Goal: Task Accomplishment & Management: Use online tool/utility

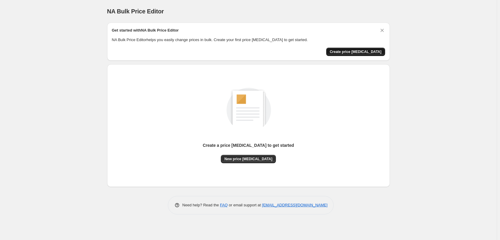
click at [343, 53] on span "Create price [MEDICAL_DATA]" at bounding box center [356, 51] width 52 height 5
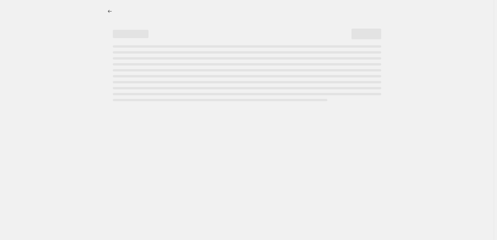
select select "percentage"
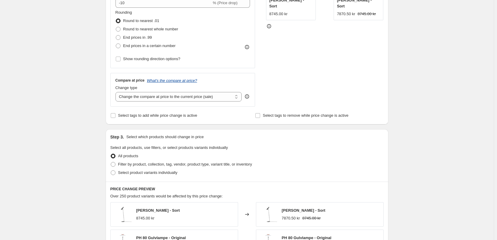
scroll to position [30, 0]
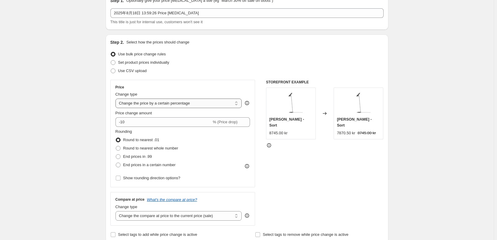
click at [173, 101] on select "Change the price to a certain amount Change the price by a certain amount Chang…" at bounding box center [178, 104] width 126 height 10
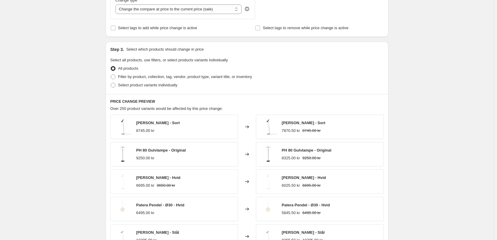
scroll to position [177, 0]
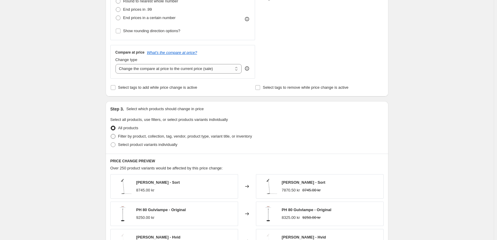
click at [183, 137] on span "Filter by product, collection, tag, vendor, product type, variant title, or inv…" at bounding box center [185, 136] width 134 height 4
click at [111, 134] on input "Filter by product, collection, tag, vendor, product type, variant title, or inv…" at bounding box center [111, 134] width 0 height 0
radio input "true"
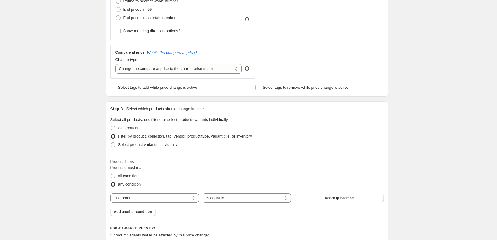
scroll to position [236, 0]
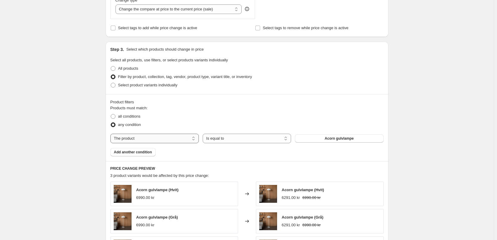
click at [156, 139] on select "The product The product's collection The product's tag The product's vendor The…" at bounding box center [154, 139] width 88 height 10
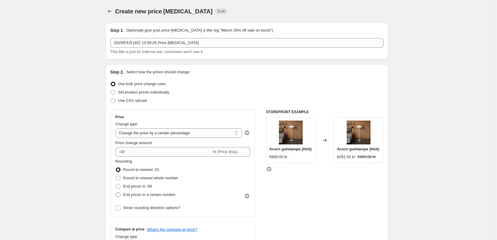
scroll to position [60, 0]
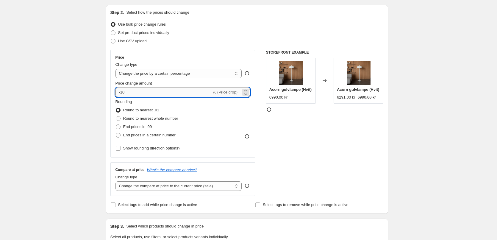
click at [124, 93] on input "-10" at bounding box center [163, 93] width 96 height 10
click at [82, 110] on div "Create new price [MEDICAL_DATA]. This page is ready Create new price [MEDICAL_D…" at bounding box center [247, 243] width 494 height 607
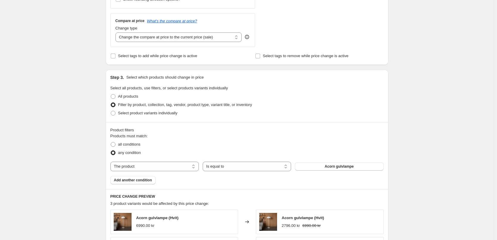
scroll to position [238, 0]
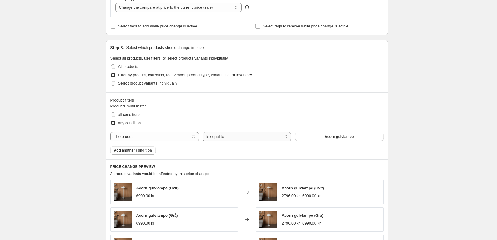
click at [260, 136] on select "Is equal to Is not equal to" at bounding box center [247, 137] width 88 height 10
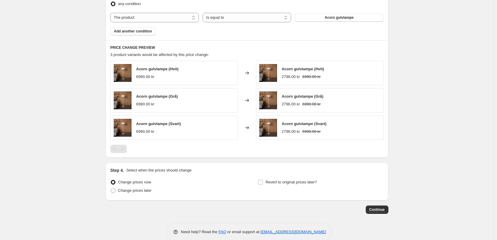
scroll to position [368, 0]
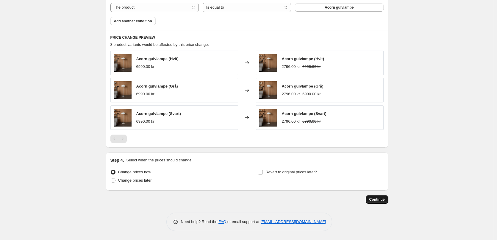
click at [385, 202] on button "Continue" at bounding box center [377, 199] width 23 height 8
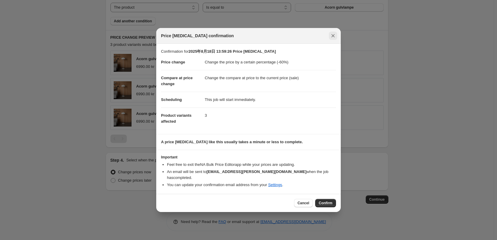
click at [334, 38] on icon "Close" at bounding box center [333, 35] width 3 height 3
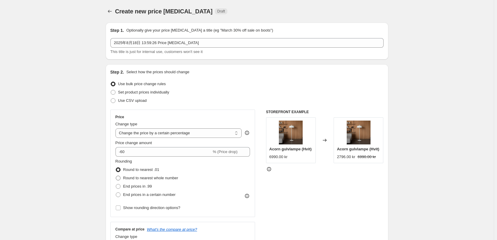
scroll to position [60, 0]
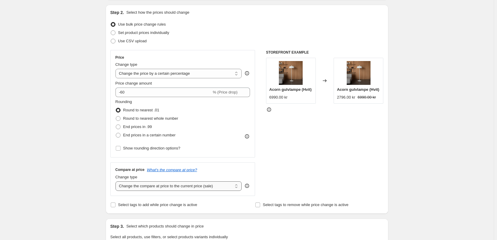
click at [124, 185] on select "Change the compare at price to the current price (sale) Change the compare at p…" at bounding box center [178, 186] width 126 height 10
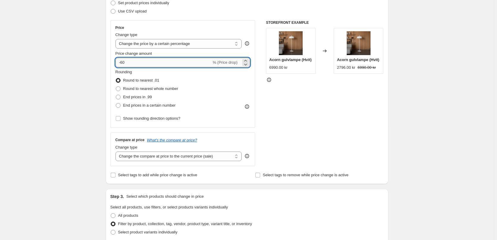
click at [124, 66] on input "-60" at bounding box center [163, 63] width 96 height 10
click at [123, 64] on input "-60" at bounding box center [163, 63] width 96 height 10
type input "-40"
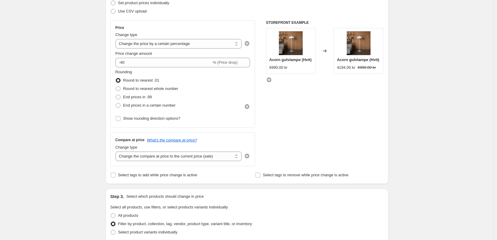
click at [73, 141] on div "Create new price [MEDICAL_DATA]. This page is ready Create new price [MEDICAL_D…" at bounding box center [247, 214] width 494 height 607
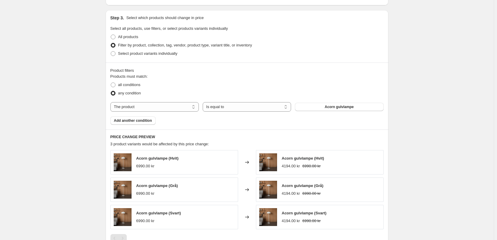
scroll to position [327, 0]
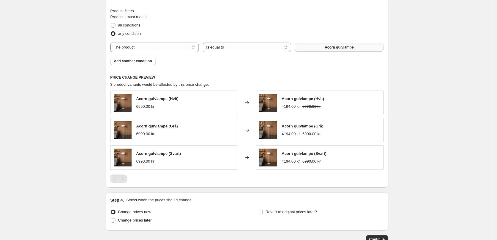
click at [344, 49] on span "Acorn gulvlampe" at bounding box center [339, 47] width 29 height 5
click at [179, 49] on select "The product The product's collection The product's tag The product's vendor The…" at bounding box center [154, 48] width 88 height 10
select select "collection"
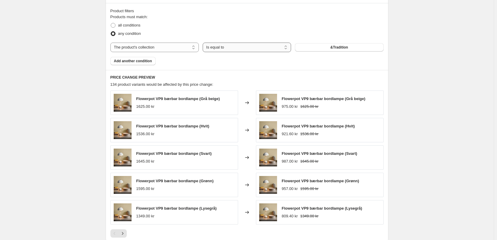
click at [238, 51] on select "Is equal to Is not equal to" at bounding box center [247, 48] width 88 height 10
click at [351, 50] on button "&Tradition" at bounding box center [339, 47] width 88 height 8
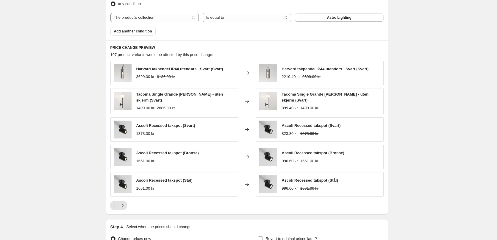
scroll to position [424, 0]
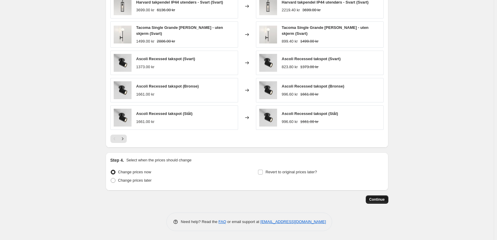
click at [379, 204] on button "Continue" at bounding box center [377, 199] width 23 height 8
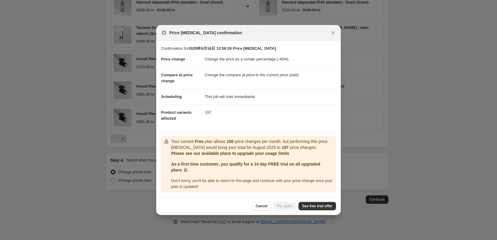
click at [279, 202] on div "Cancel Try again See free trial offer" at bounding box center [294, 206] width 84 height 8
click at [333, 30] on icon "Close" at bounding box center [333, 33] width 6 height 6
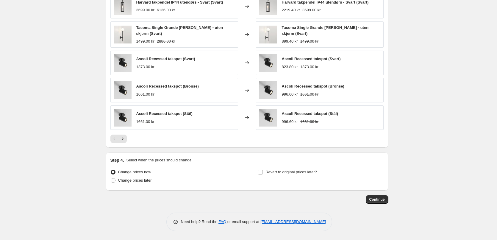
scroll to position [305, 0]
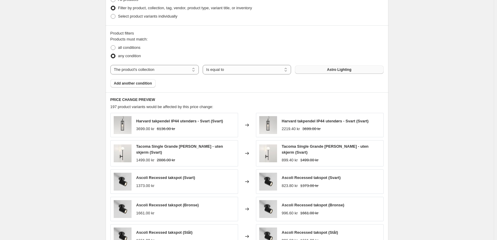
click at [333, 74] on button "Astro Lighting" at bounding box center [339, 69] width 88 height 8
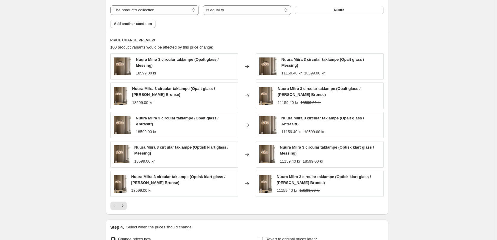
scroll to position [432, 0]
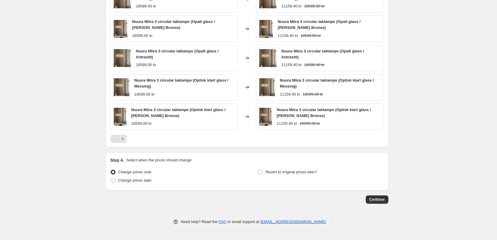
click at [380, 201] on span "Continue" at bounding box center [376, 199] width 15 height 5
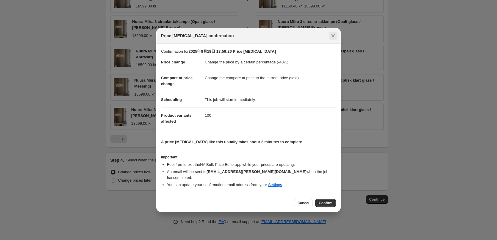
click at [331, 39] on icon "Close" at bounding box center [333, 36] width 6 height 6
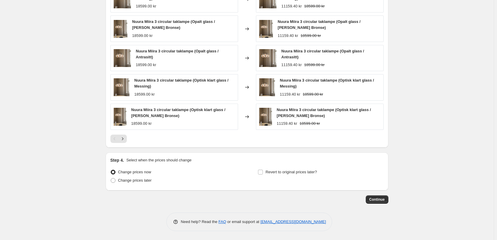
click at [377, 203] on button "Continue" at bounding box center [377, 199] width 23 height 8
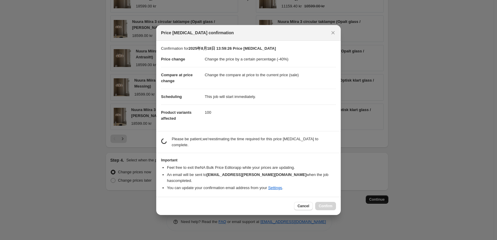
scroll to position [0, 0]
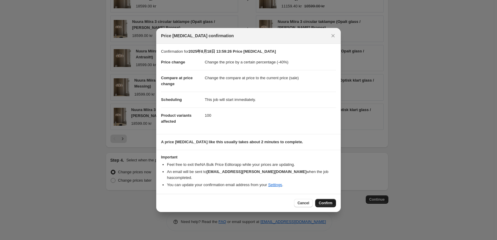
click at [331, 201] on span "Confirm" at bounding box center [326, 203] width 14 height 5
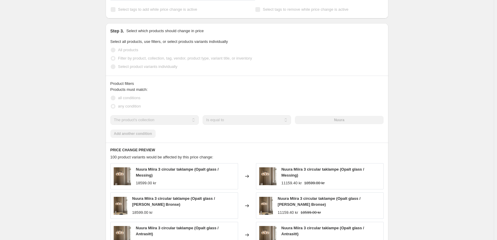
scroll to position [387, 0]
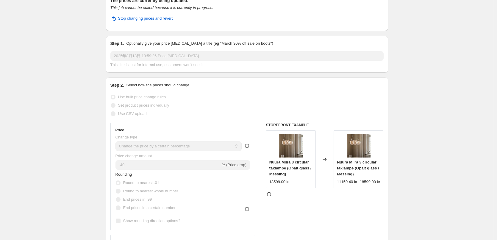
scroll to position [0, 0]
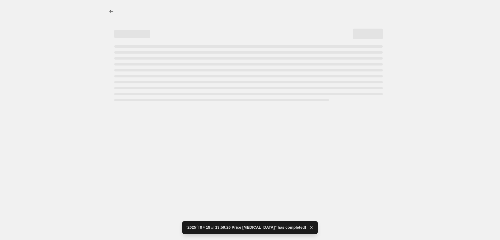
select select "percentage"
select select "collection"
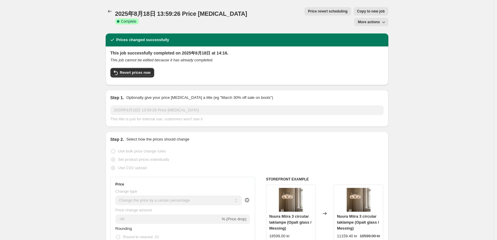
click at [108, 5] on div "2025年8月18日 13:59:26 Price [MEDICAL_DATA]. This page is ready 2025年8月18日 13:59:2…" at bounding box center [247, 16] width 283 height 33
click at [109, 7] on button "Price change jobs" at bounding box center [110, 11] width 8 height 8
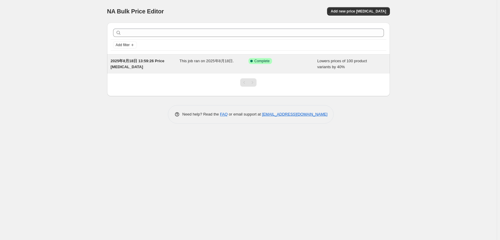
click at [129, 64] on span "2025年8月18日 13:59:26 Price [MEDICAL_DATA]" at bounding box center [138, 64] width 54 height 10
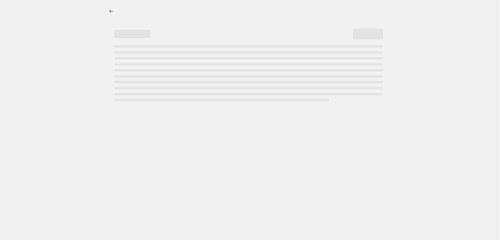
select select "percentage"
select select "collection"
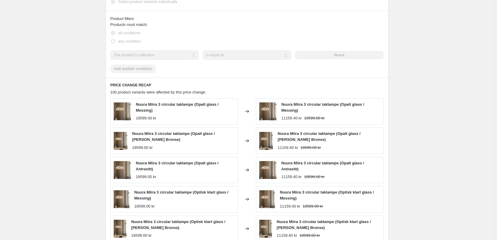
scroll to position [475, 0]
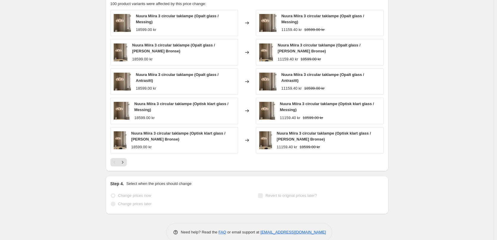
click at [126, 156] on div "PRICE CHANGE RECAP 100 product variants were affected by this price change: Nuu…" at bounding box center [247, 80] width 283 height 182
click at [126, 159] on icon "Next" at bounding box center [123, 162] width 6 height 6
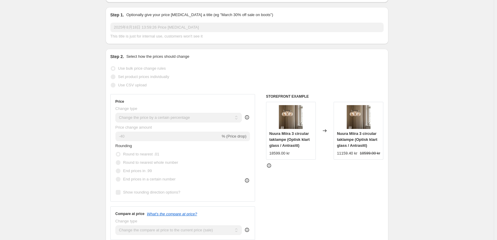
scroll to position [113, 0]
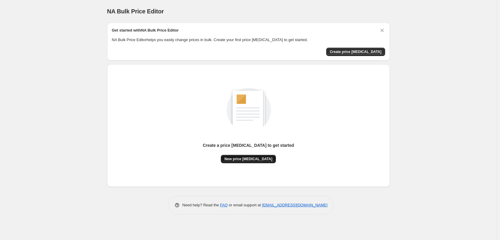
click at [256, 156] on button "New price [MEDICAL_DATA]" at bounding box center [248, 159] width 55 height 8
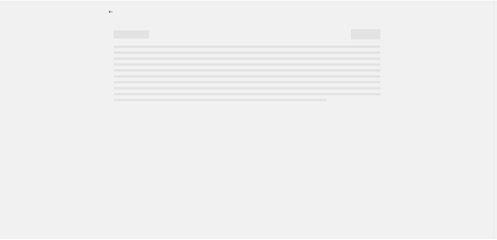
select select "percentage"
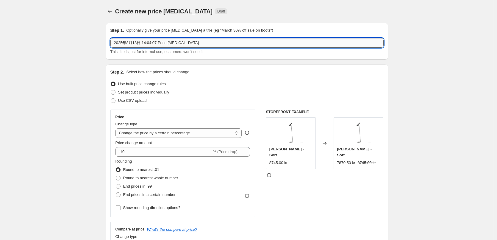
click at [180, 46] on input "2025年8月18日 14:04:07 Price change job" at bounding box center [246, 43] width 273 height 10
click at [196, 42] on input "2025年8月18日 14:04:07 Price change job" at bounding box center [246, 43] width 273 height 10
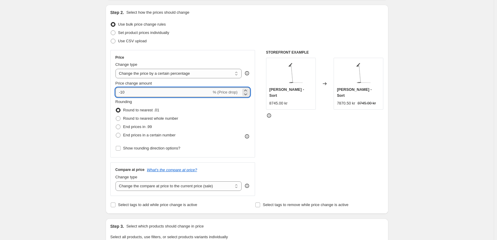
click at [124, 93] on input "-10" at bounding box center [163, 93] width 96 height 10
type input "-60"
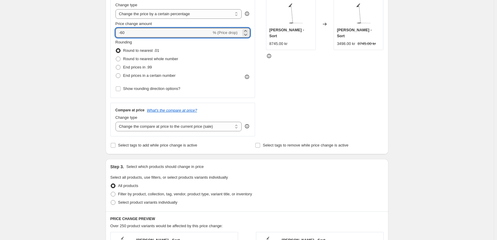
click at [336, 93] on div "STOREFRONT EXAMPLE AJ Gulvlampe - Sort 8745.00 kr Changed to AJ Gulvlampe - Sor…" at bounding box center [325, 63] width 118 height 146
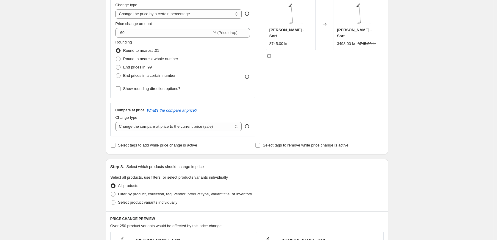
scroll to position [149, 0]
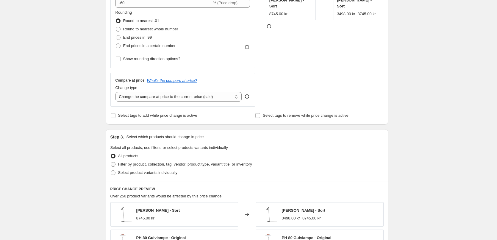
click at [164, 162] on span "Filter by product, collection, tag, vendor, product type, variant title, or inv…" at bounding box center [185, 164] width 134 height 4
click at [111, 162] on input "Filter by product, collection, tag, vendor, product type, variant title, or inv…" at bounding box center [111, 162] width 0 height 0
radio input "true"
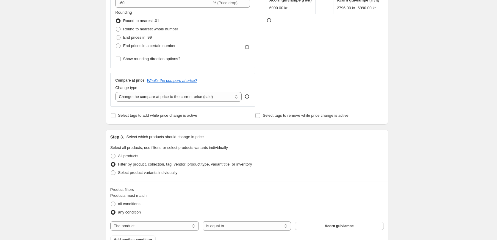
scroll to position [208, 0]
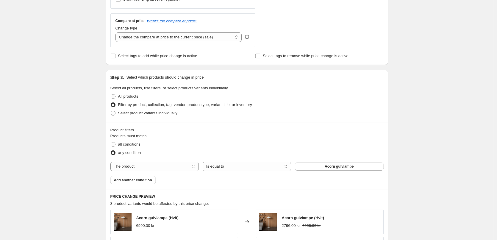
click at [129, 95] on span "All products" at bounding box center [128, 96] width 20 height 4
click at [111, 94] on input "All products" at bounding box center [111, 94] width 0 height 0
radio input "true"
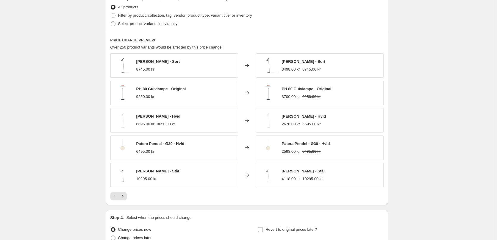
scroll to position [268, 0]
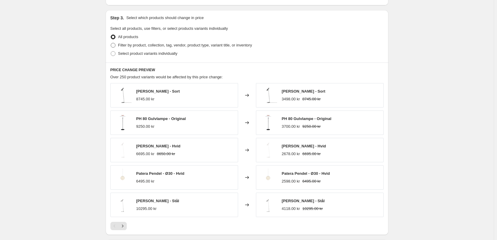
click at [169, 47] on span "Filter by product, collection, tag, vendor, product type, variant title, or inv…" at bounding box center [185, 45] width 134 height 4
click at [111, 43] on input "Filter by product, collection, tag, vendor, product type, variant title, or inv…" at bounding box center [111, 43] width 0 height 0
radio input "true"
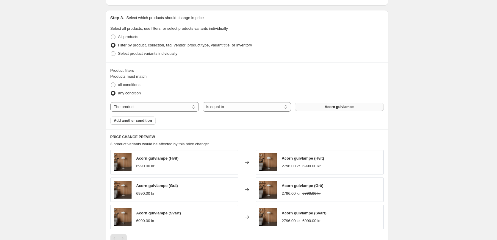
click at [351, 105] on span "Acorn gulvlampe" at bounding box center [339, 106] width 29 height 5
click at [360, 110] on button "Acorn gulvlampe" at bounding box center [339, 107] width 88 height 8
click at [132, 85] on span "all conditions" at bounding box center [129, 84] width 22 height 4
click at [111, 83] on input "all conditions" at bounding box center [111, 82] width 0 height 0
radio input "true"
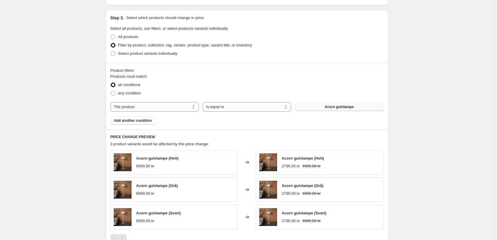
click at [339, 103] on button "Acorn gulvlampe" at bounding box center [339, 107] width 88 height 8
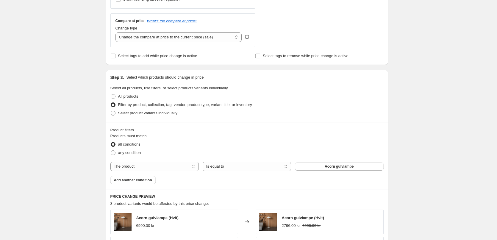
scroll to position [238, 0]
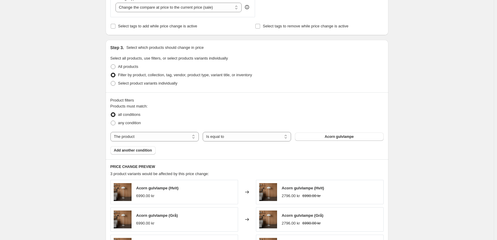
click at [140, 68] on div "All products" at bounding box center [246, 67] width 273 height 8
click at [136, 68] on span "All products" at bounding box center [128, 66] width 20 height 4
click at [111, 65] on input "All products" at bounding box center [111, 64] width 0 height 0
radio input "true"
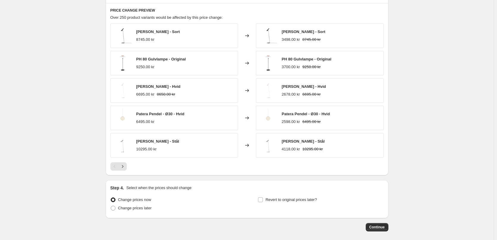
scroll to position [355, 0]
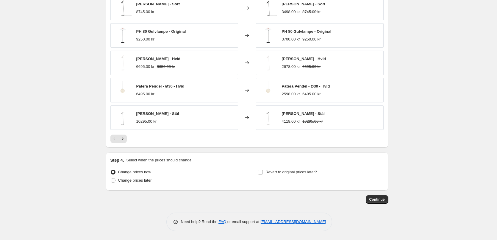
click at [125, 143] on div "PRICE CHANGE PREVIEW Over 250 product variants would be affected by this price …" at bounding box center [247, 61] width 283 height 172
click at [127, 138] on button "Next" at bounding box center [122, 139] width 8 height 8
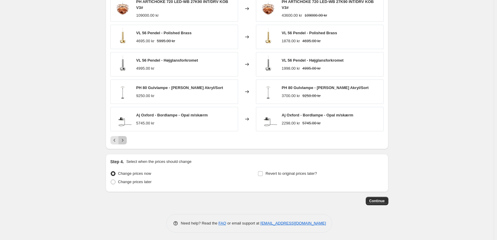
click at [127, 138] on button "Next" at bounding box center [122, 140] width 8 height 8
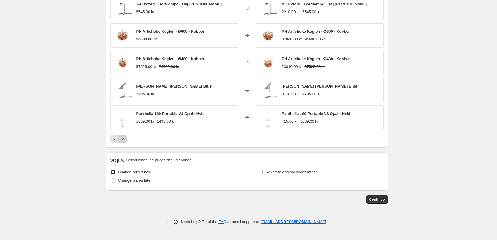
click at [127, 138] on button "Next" at bounding box center [122, 139] width 8 height 8
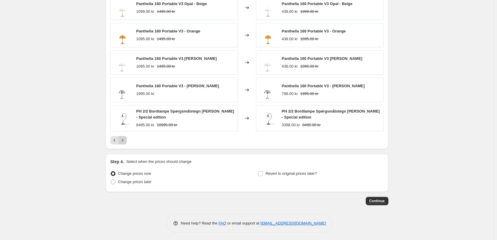
click at [127, 138] on button "Next" at bounding box center [122, 140] width 8 height 8
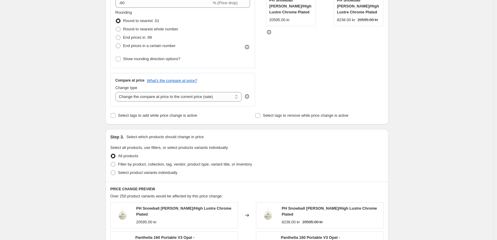
scroll to position [208, 0]
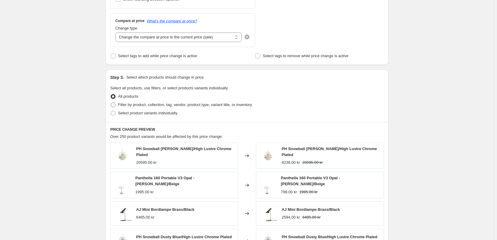
click at [149, 104] on span "Filter by product, collection, tag, vendor, product type, variant title, or inv…" at bounding box center [185, 104] width 134 height 4
click at [111, 103] on input "Filter by product, collection, tag, vendor, product type, variant title, or inv…" at bounding box center [111, 102] width 0 height 0
radio input "true"
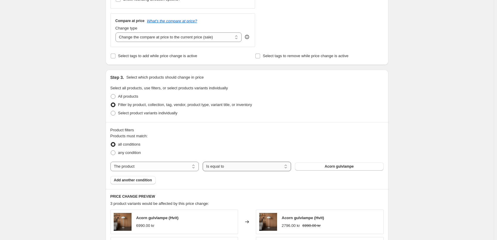
click at [238, 163] on select "Is equal to Is not equal to" at bounding box center [247, 167] width 88 height 10
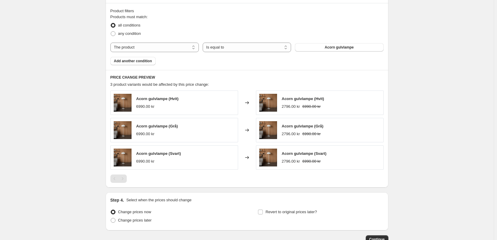
scroll to position [238, 0]
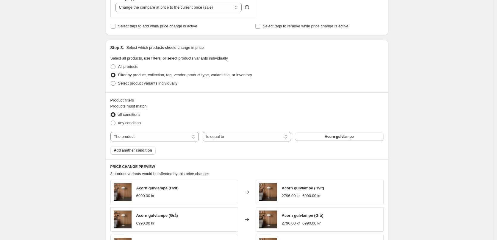
click at [149, 87] on label "Select product variants individually" at bounding box center [143, 83] width 67 height 8
click at [111, 81] on input "Select product variants individually" at bounding box center [111, 81] width 0 height 0
radio input "true"
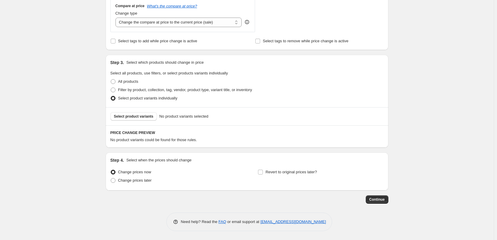
scroll to position [224, 0]
click at [140, 113] on button "Select product variants" at bounding box center [133, 116] width 47 height 8
click at [138, 90] on span "Filter by product, collection, tag, vendor, product type, variant title, or inv…" at bounding box center [185, 90] width 134 height 4
click at [111, 88] on input "Filter by product, collection, tag, vendor, product type, variant title, or inv…" at bounding box center [111, 88] width 0 height 0
radio input "true"
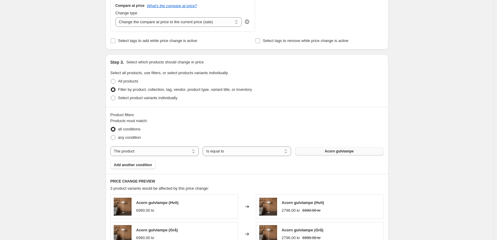
click at [340, 151] on span "Acorn gulvlampe" at bounding box center [339, 151] width 29 height 5
click at [163, 150] on select "The product The product's collection The product's tag The product's vendor The…" at bounding box center [154, 151] width 88 height 10
drag, startPoint x: 153, startPoint y: 152, endPoint x: 153, endPoint y: 156, distance: 3.9
click at [153, 152] on select "The product The product's collection The product's tag The product's vendor The…" at bounding box center [154, 151] width 88 height 10
select select "collection"
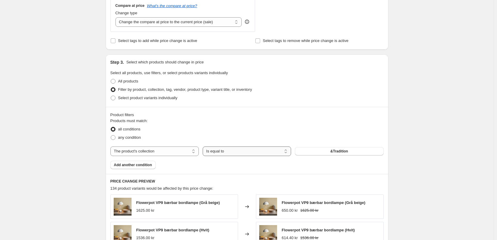
click at [220, 152] on select "Is equal to Is not equal to" at bounding box center [247, 151] width 88 height 10
click at [352, 153] on button "&Tradition" at bounding box center [339, 151] width 88 height 8
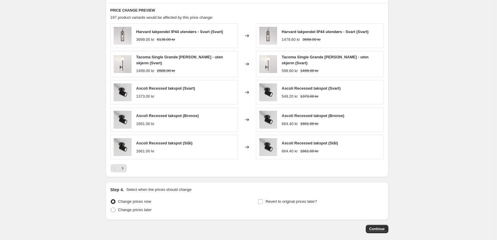
scroll to position [424, 0]
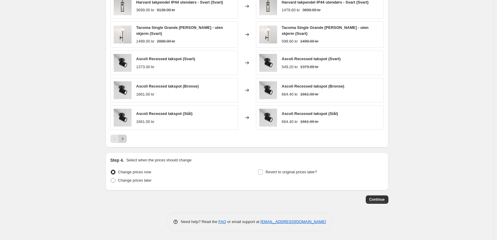
click at [125, 137] on icon "Next" at bounding box center [123, 139] width 6 height 6
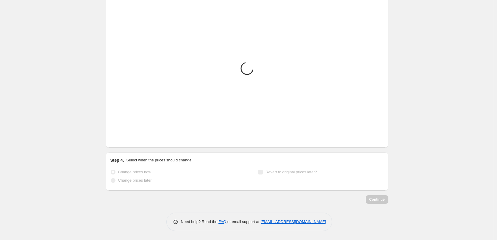
scroll to position [422, 0]
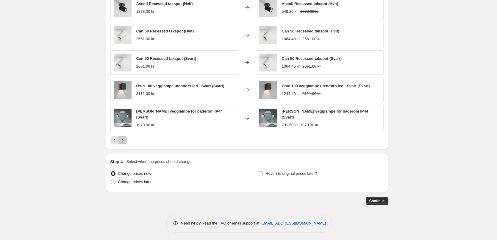
click at [125, 137] on icon "Next" at bounding box center [123, 140] width 6 height 6
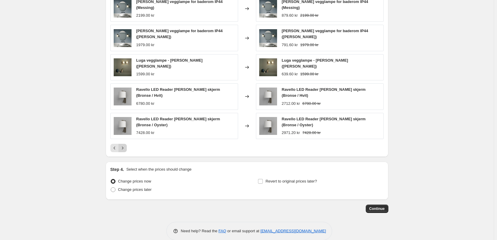
click at [125, 137] on div "Anton vegglampe for baderom IP44 (Messing) 2199.00 kr Changed to Anton vegglamp…" at bounding box center [246, 74] width 273 height 157
click at [125, 145] on icon "Next" at bounding box center [123, 148] width 6 height 6
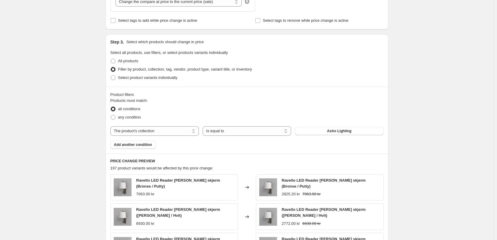
scroll to position [214, 0]
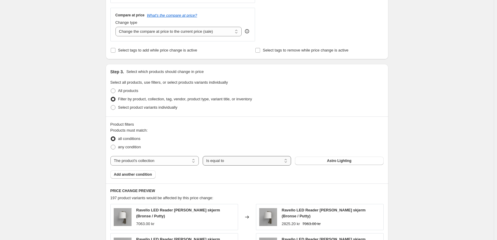
click at [266, 163] on select "Is equal to Is not equal to" at bounding box center [247, 161] width 88 height 10
click at [316, 164] on button "Astro Lighting" at bounding box center [339, 161] width 88 height 8
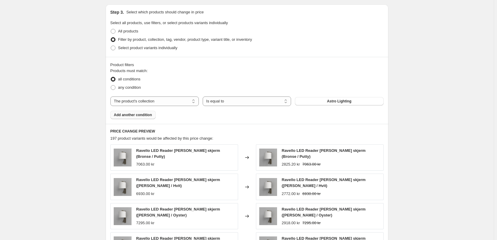
click at [146, 117] on span "Add another condition" at bounding box center [133, 115] width 38 height 5
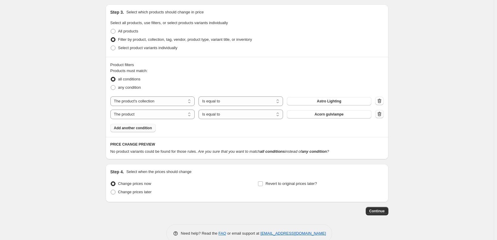
click at [380, 115] on icon "button" at bounding box center [379, 114] width 6 height 6
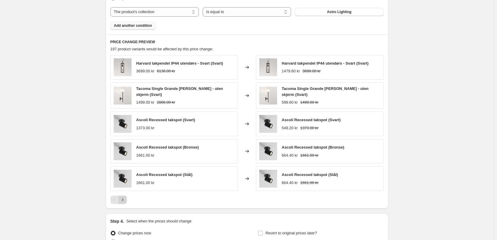
scroll to position [393, 0]
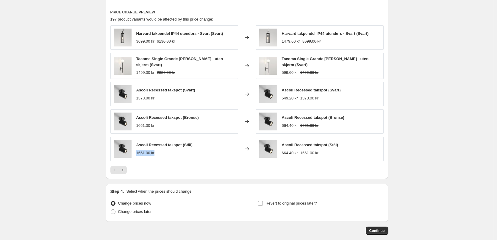
drag, startPoint x: 138, startPoint y: 153, endPoint x: 156, endPoint y: 152, distance: 18.5
click at [156, 152] on div "1661.00 kr" at bounding box center [164, 153] width 56 height 6
copy div "1661.00 kr"
click at [121, 171] on icon "Next" at bounding box center [123, 170] width 6 height 6
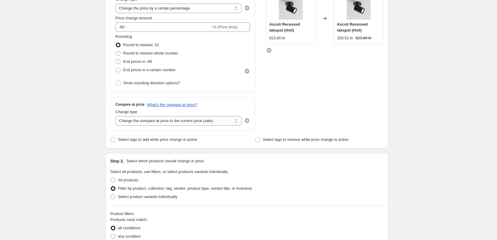
scroll to position [0, 0]
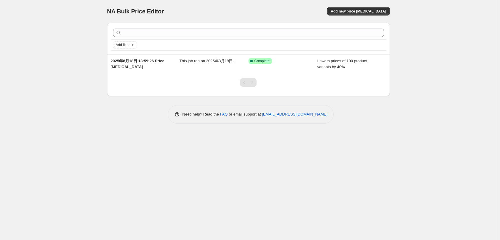
click at [338, 15] on div "Add new price [MEDICAL_DATA]" at bounding box center [319, 11] width 142 height 8
click at [342, 12] on button "Add new price change job" at bounding box center [358, 11] width 63 height 8
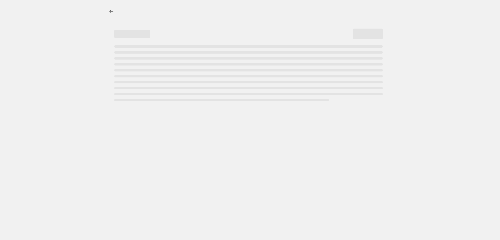
select select "percentage"
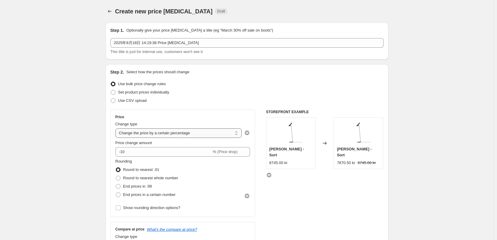
scroll to position [89, 0]
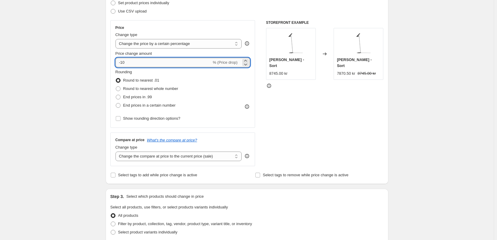
click at [122, 63] on input "-10" at bounding box center [163, 63] width 96 height 10
type input "-40"
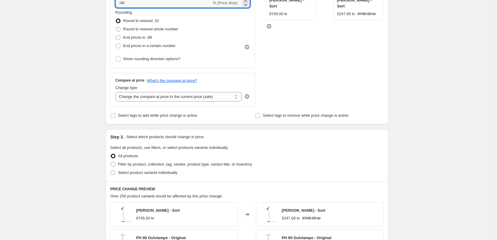
scroll to position [179, 0]
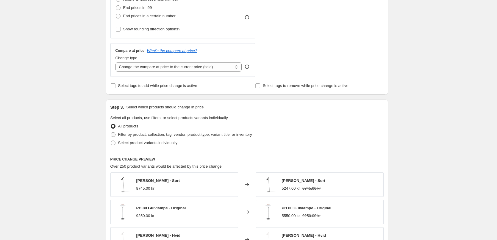
click at [119, 137] on span "Filter by product, collection, tag, vendor, product type, variant title, or inv…" at bounding box center [185, 135] width 134 height 6
click at [111, 132] on input "Filter by product, collection, tag, vendor, product type, variant title, or inv…" at bounding box center [111, 132] width 0 height 0
radio input "true"
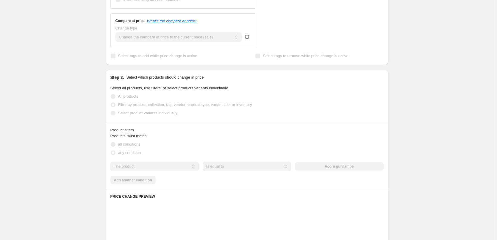
scroll to position [268, 0]
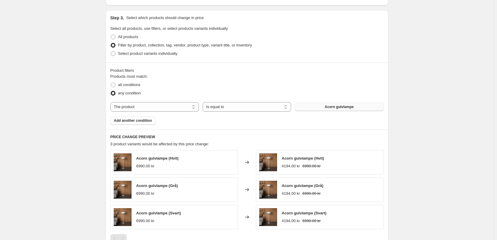
click at [334, 105] on span "Acorn gulvlampe" at bounding box center [339, 106] width 29 height 5
click at [161, 104] on select "The product The product's collection The product's tag The product's vendor The…" at bounding box center [154, 107] width 88 height 10
select select "collection"
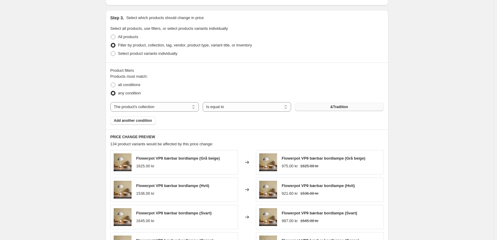
click at [344, 110] on button "&Tradition" at bounding box center [339, 107] width 88 height 8
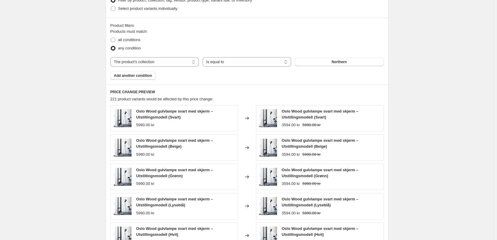
scroll to position [432, 0]
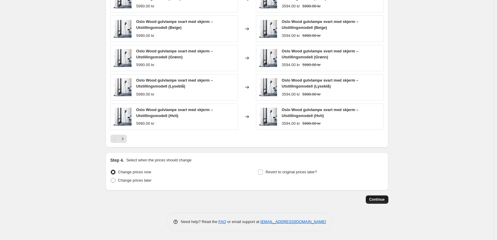
click at [378, 197] on button "Continue" at bounding box center [377, 199] width 23 height 8
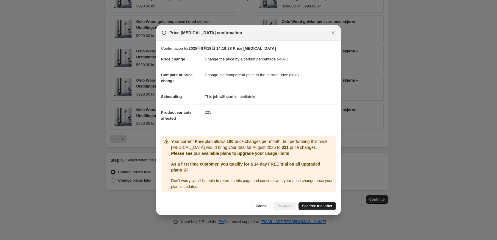
click at [308, 208] on span "See free trial offer" at bounding box center [317, 206] width 30 height 5
click at [330, 35] on icon "Close" at bounding box center [333, 33] width 6 height 6
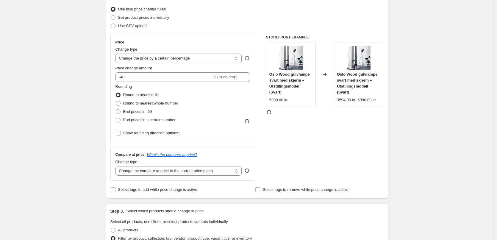
scroll to position [0, 0]
